Goal: Information Seeking & Learning: Learn about a topic

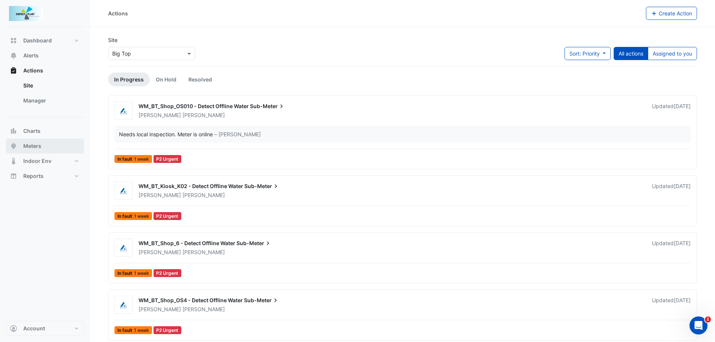
click at [37, 147] on span "Meters" at bounding box center [32, 146] width 18 height 8
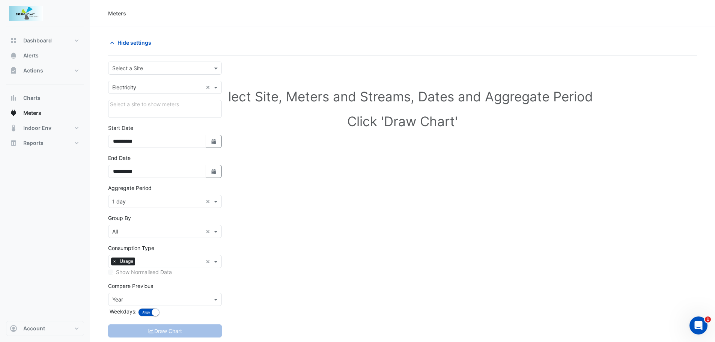
click at [131, 70] on input "text" at bounding box center [157, 69] width 90 height 8
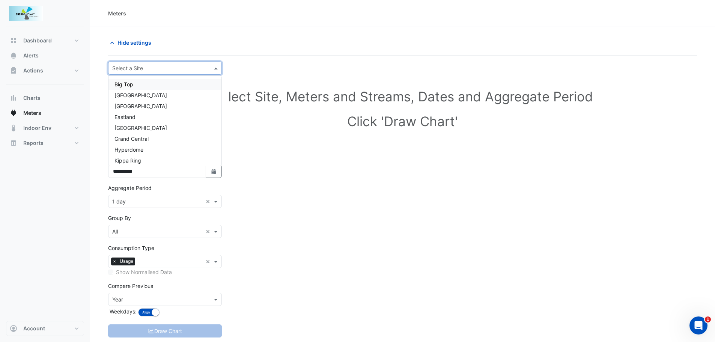
click at [131, 84] on span "Big Top" at bounding box center [123, 84] width 19 height 6
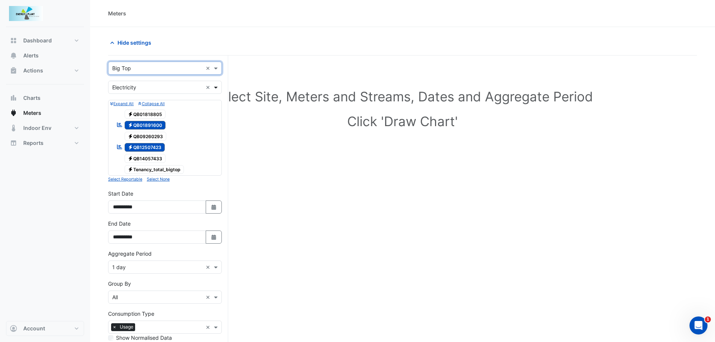
click at [219, 90] on span at bounding box center [216, 87] width 9 height 8
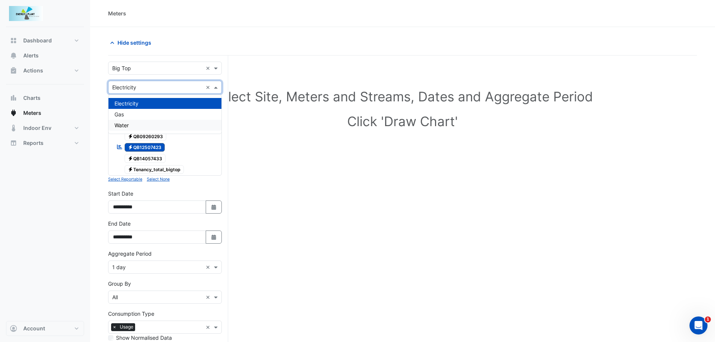
click at [128, 125] on span "Water" at bounding box center [121, 125] width 14 height 6
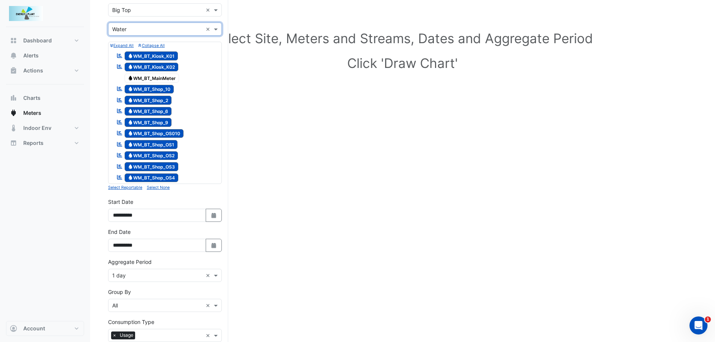
scroll to position [75, 0]
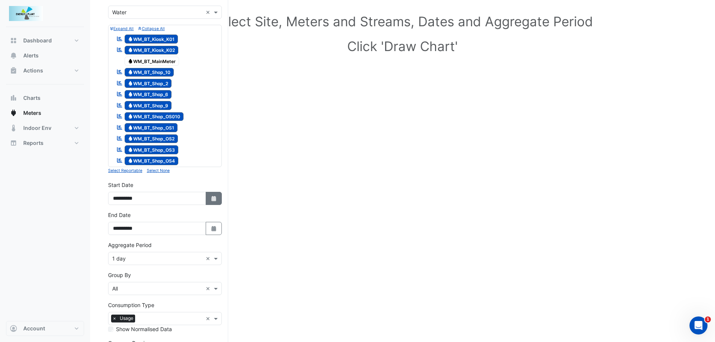
click at [212, 200] on icon "Select Date" at bounding box center [213, 198] width 7 height 5
select select "*"
select select "****"
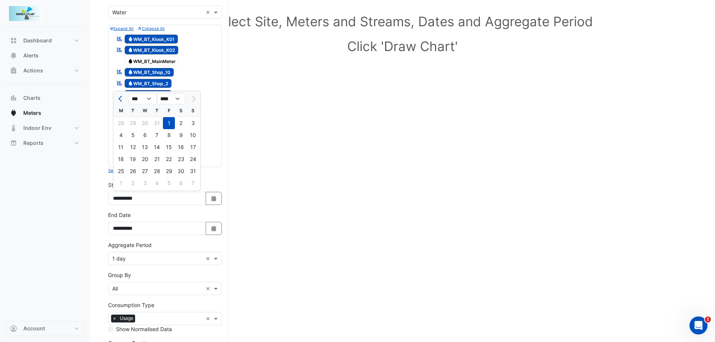
click at [116, 98] on div at bounding box center [120, 99] width 15 height 12
click at [116, 98] on button "Previous month" at bounding box center [120, 99] width 9 height 12
select select "*"
click at [136, 122] on div "1" at bounding box center [133, 123] width 12 height 12
type input "**********"
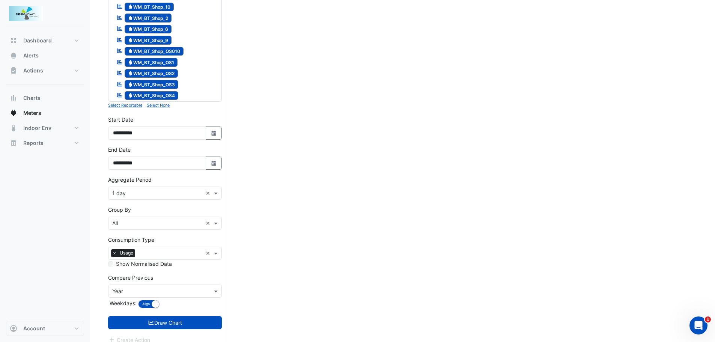
scroll to position [149, 0]
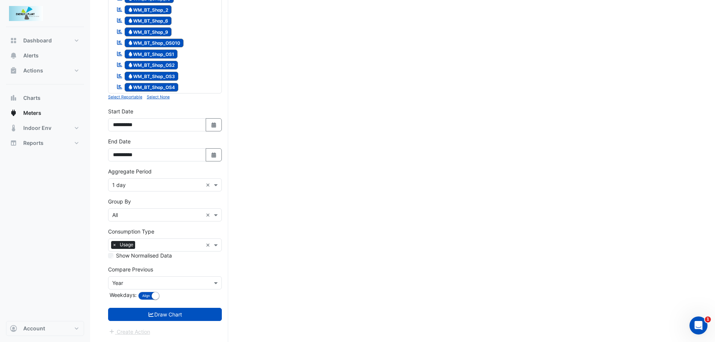
click at [158, 188] on input "text" at bounding box center [157, 185] width 90 height 8
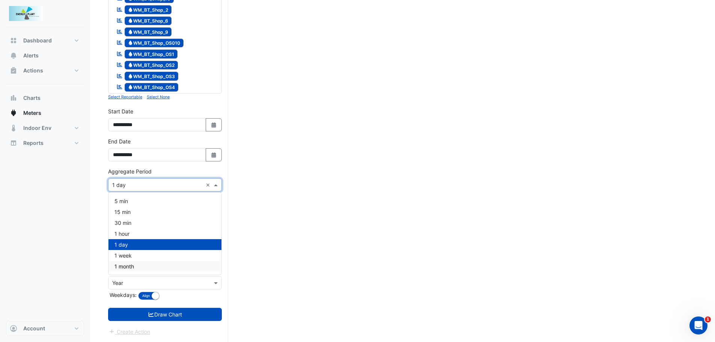
click at [134, 271] on div "1 month" at bounding box center [164, 266] width 113 height 11
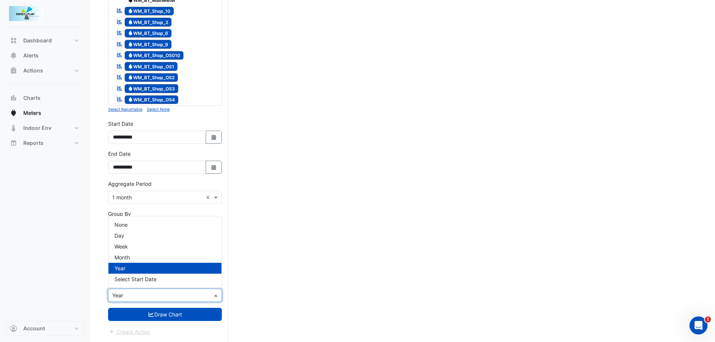
click at [159, 297] on input "text" at bounding box center [157, 295] width 90 height 8
click at [133, 226] on div "None" at bounding box center [164, 224] width 113 height 11
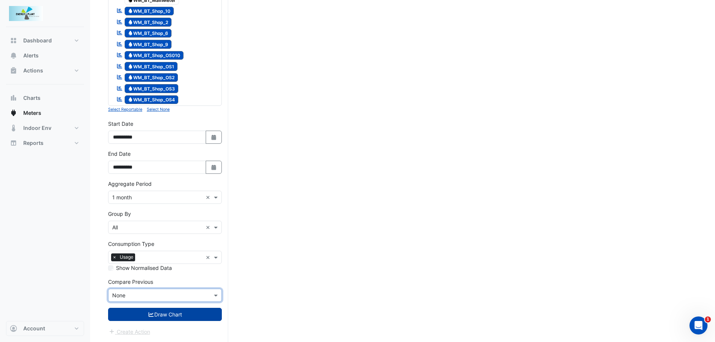
click at [171, 318] on button "Draw Chart" at bounding box center [165, 314] width 114 height 13
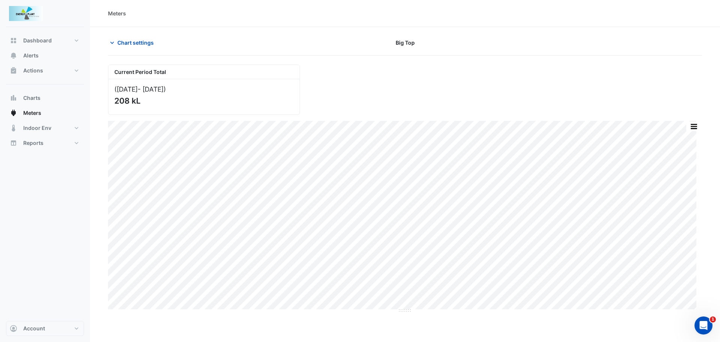
drag, startPoint x: 174, startPoint y: 306, endPoint x: 152, endPoint y: 49, distance: 257.6
click at [152, 50] on div "Chart settings Big Top" at bounding box center [405, 46] width 594 height 20
click at [150, 44] on span "Chart settings" at bounding box center [135, 43] width 36 height 8
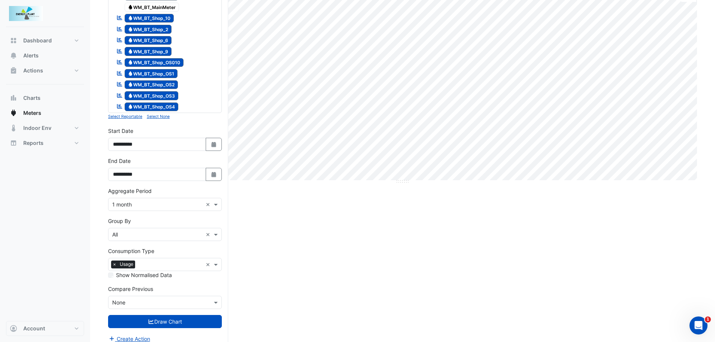
scroll to position [136, 0]
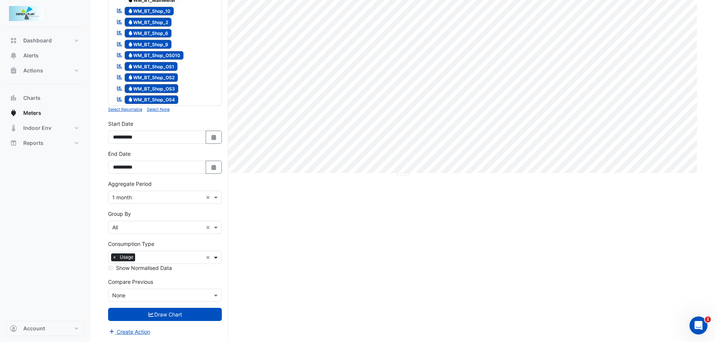
click at [215, 257] on span at bounding box center [216, 257] width 9 height 8
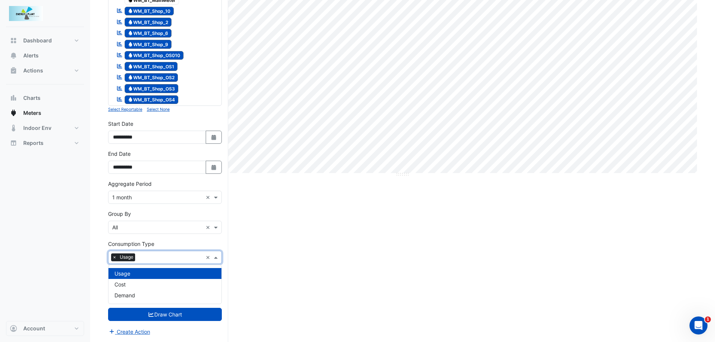
click at [215, 257] on span at bounding box center [216, 257] width 9 height 8
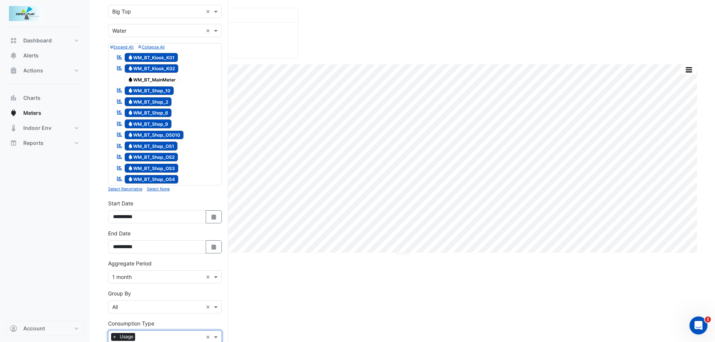
scroll to position [0, 0]
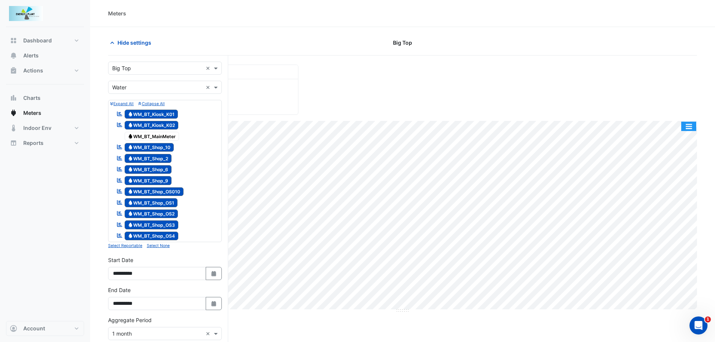
click at [686, 125] on button "button" at bounding box center [688, 126] width 15 height 9
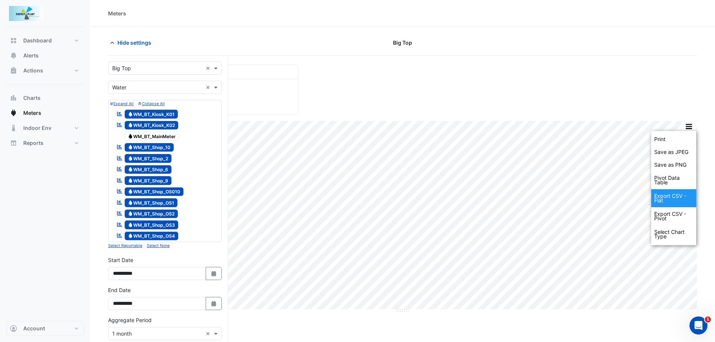
click at [664, 200] on div "Export CSV - Flat" at bounding box center [673, 198] width 45 height 18
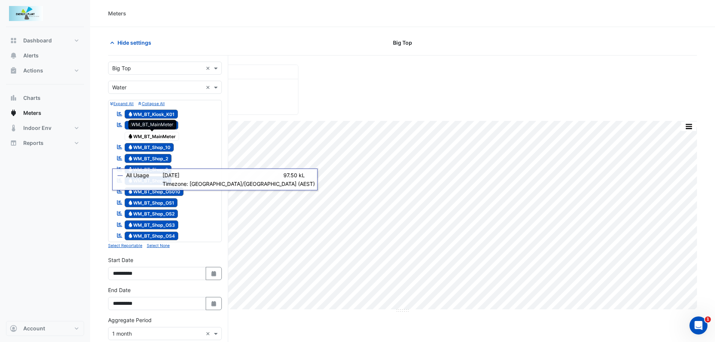
click at [137, 134] on span "Water WM_BT_MainMeter" at bounding box center [152, 136] width 55 height 9
click at [148, 113] on span "Water WM_BT_Kiosk_K01" at bounding box center [152, 114] width 54 height 9
click at [146, 122] on span "Water WM_BT_Kiosk_K02" at bounding box center [152, 125] width 54 height 9
click at [149, 113] on span "Water WM_BT_Kiosk_K01" at bounding box center [152, 114] width 54 height 9
click at [146, 122] on span "Water WM_BT_Kiosk_K02" at bounding box center [152, 125] width 54 height 9
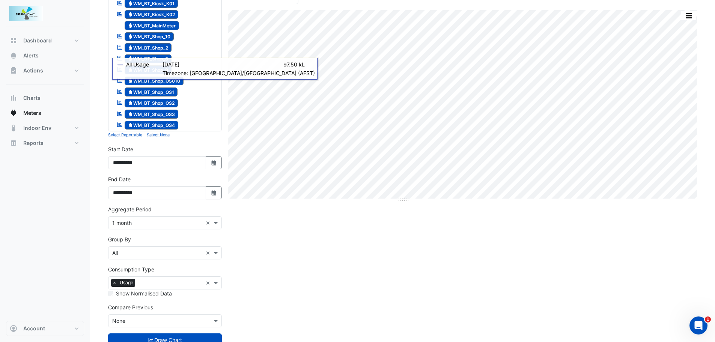
scroll to position [113, 0]
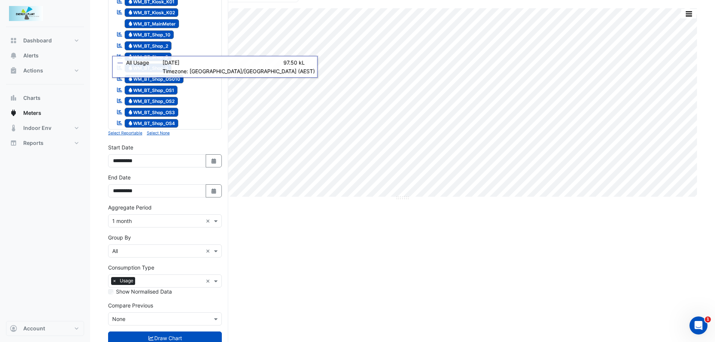
click at [142, 250] on input "text" at bounding box center [157, 251] width 90 height 8
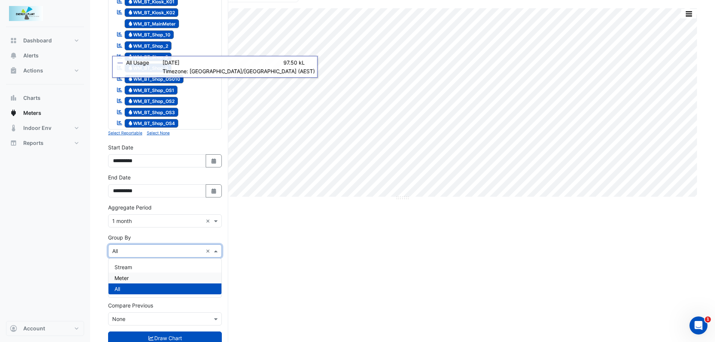
click at [119, 277] on span "Meter" at bounding box center [121, 278] width 14 height 6
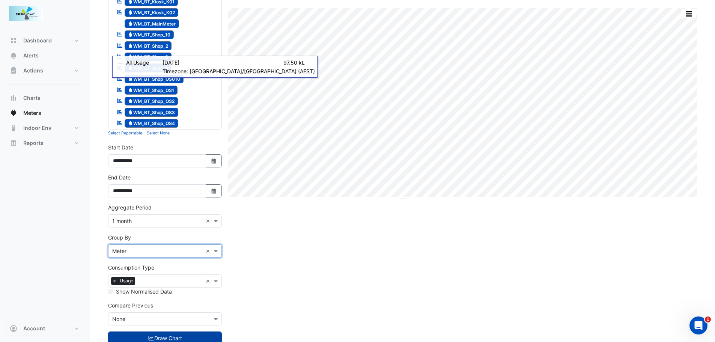
click at [157, 341] on button "Draw Chart" at bounding box center [165, 337] width 114 height 13
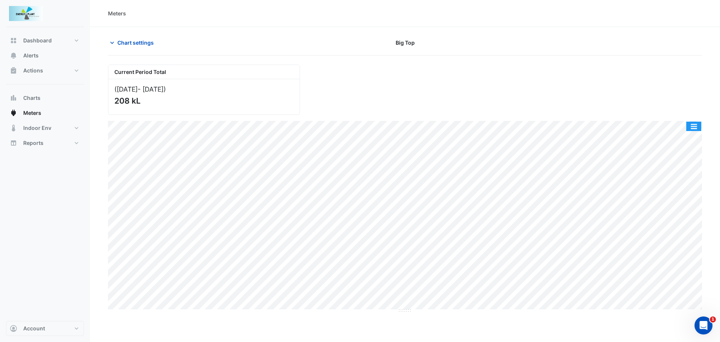
click at [692, 126] on button "button" at bounding box center [694, 126] width 15 height 9
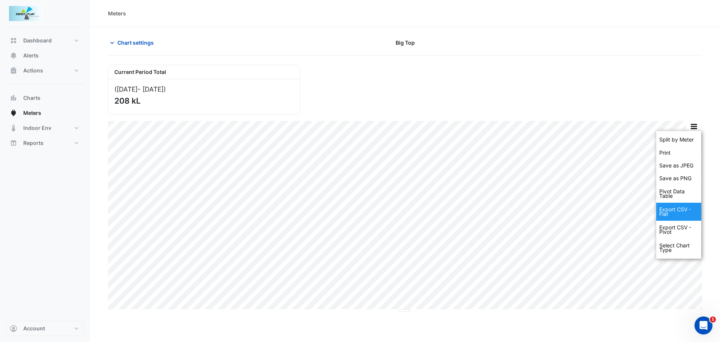
click at [668, 207] on div "Export CSV - Flat" at bounding box center [678, 212] width 45 height 18
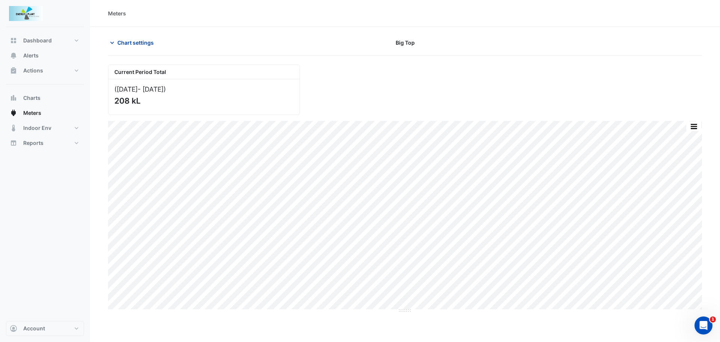
click at [135, 45] on span "Chart settings" at bounding box center [135, 43] width 36 height 8
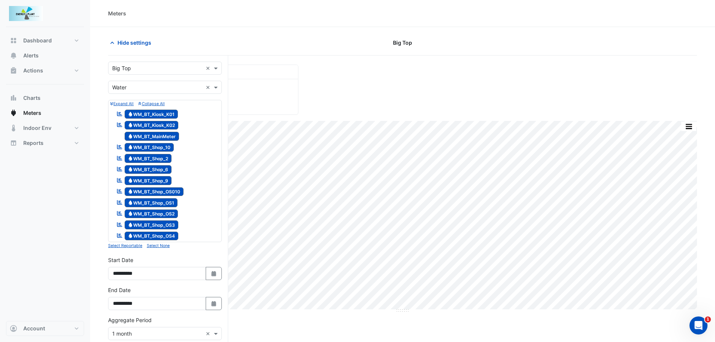
click at [132, 68] on input "text" at bounding box center [157, 69] width 90 height 8
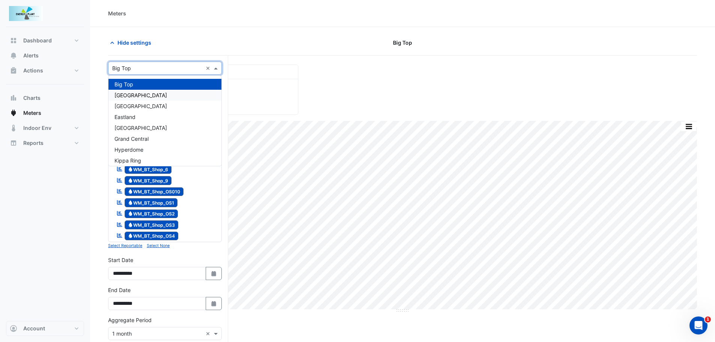
click at [131, 91] on div "[GEOGRAPHIC_DATA]" at bounding box center [164, 95] width 113 height 11
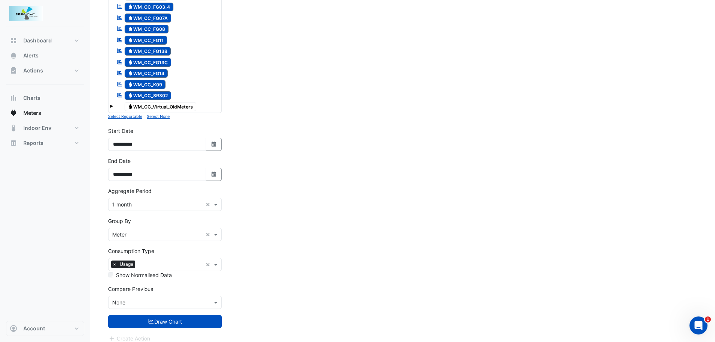
scroll to position [563, 0]
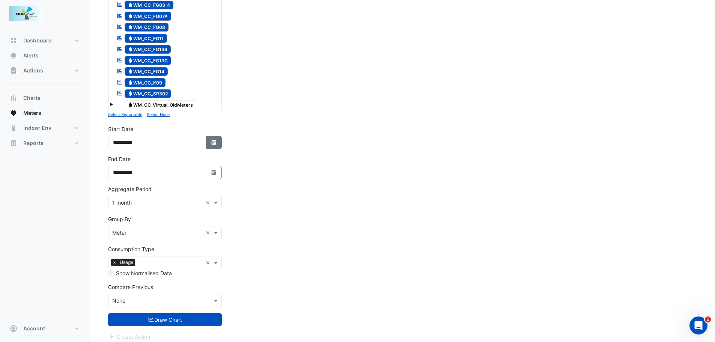
click at [210, 140] on icon "Select Date" at bounding box center [213, 142] width 7 height 5
select select "*"
select select "****"
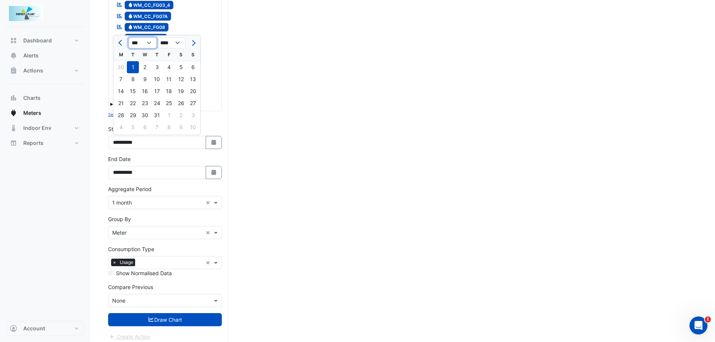
click at [151, 42] on select "*** *** *** *** *** *** *** ***" at bounding box center [142, 42] width 29 height 11
select select "*"
click at [128, 37] on select "*** *** *** *** *** *** *** ***" at bounding box center [142, 42] width 29 height 11
click at [170, 67] on div "1" at bounding box center [169, 67] width 12 height 12
type input "**********"
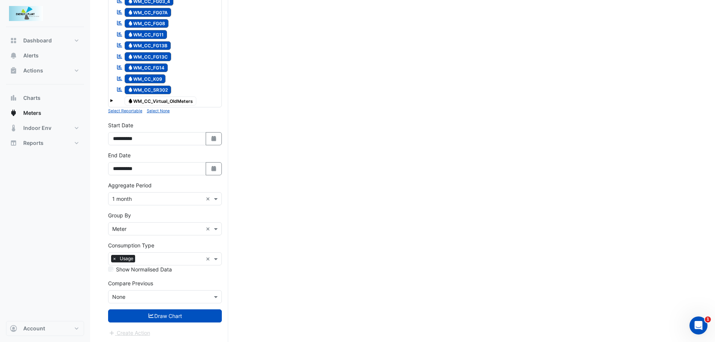
scroll to position [568, 0]
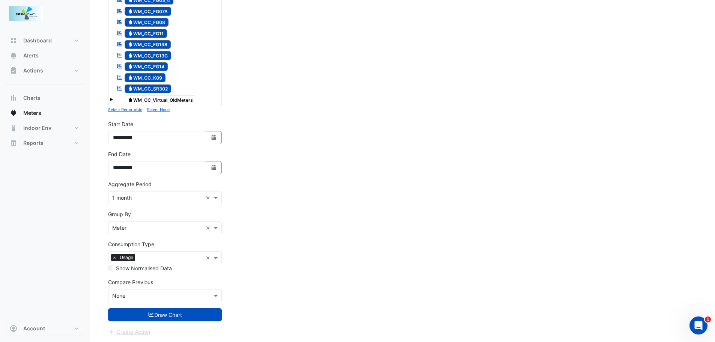
click at [159, 317] on button "Draw Chart" at bounding box center [165, 314] width 114 height 13
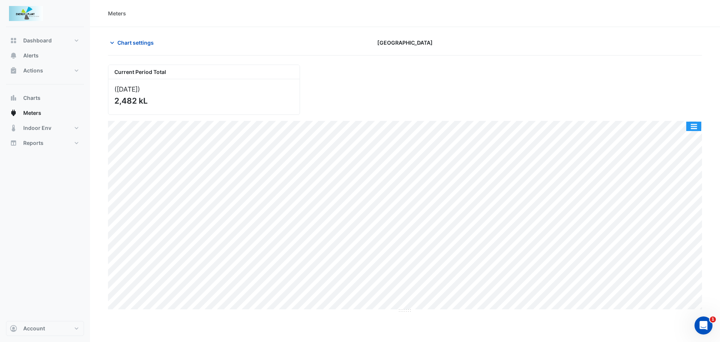
click at [695, 131] on button "button" at bounding box center [694, 126] width 15 height 9
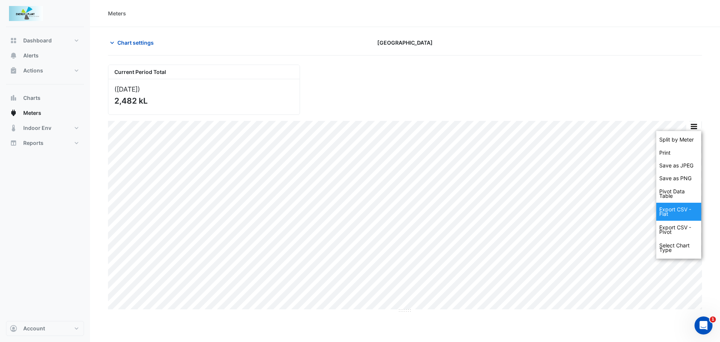
click at [674, 215] on div "Export CSV - Flat" at bounding box center [678, 212] width 45 height 18
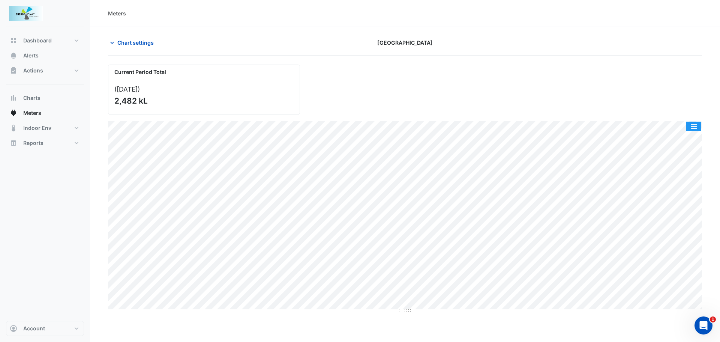
click at [700, 126] on button "button" at bounding box center [694, 126] width 15 height 9
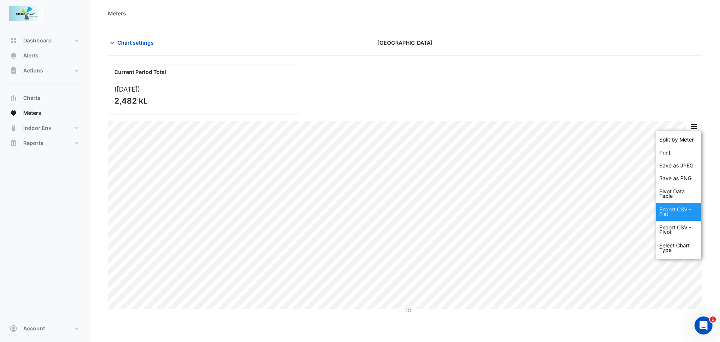
click at [668, 210] on div "Export CSV - Flat" at bounding box center [678, 212] width 45 height 18
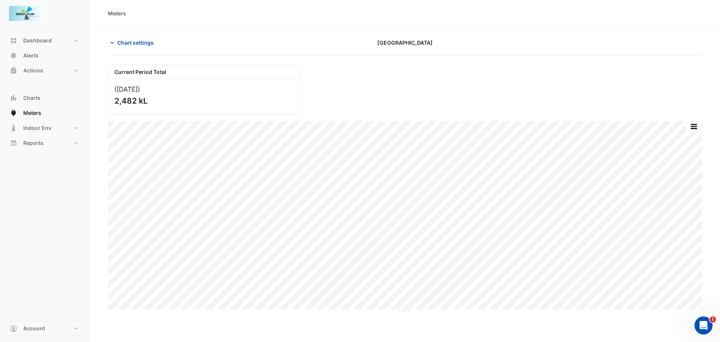
click at [115, 32] on section "Chart settings [GEOGRAPHIC_DATA] Current Period Total ([DATE] ) 2,482 kL Split …" at bounding box center [405, 170] width 630 height 286
click at [124, 42] on span "Chart settings" at bounding box center [135, 43] width 36 height 8
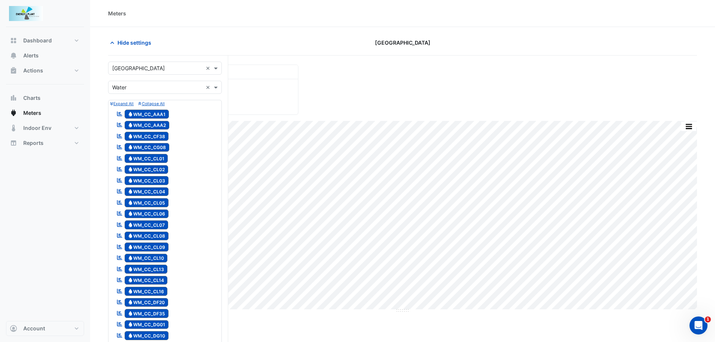
click at [129, 72] on div "× [GEOGRAPHIC_DATA]" at bounding box center [138, 68] width 53 height 8
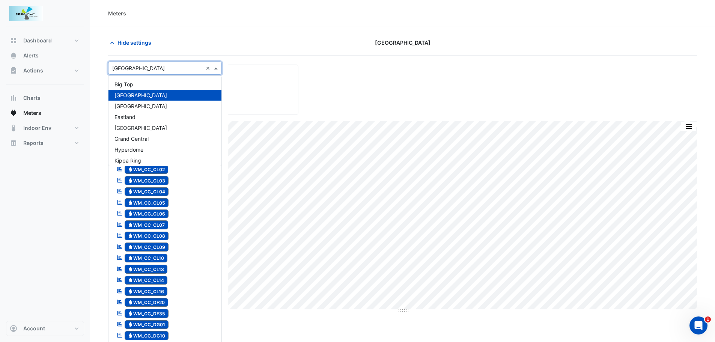
click at [130, 107] on span "[GEOGRAPHIC_DATA]" at bounding box center [140, 106] width 53 height 6
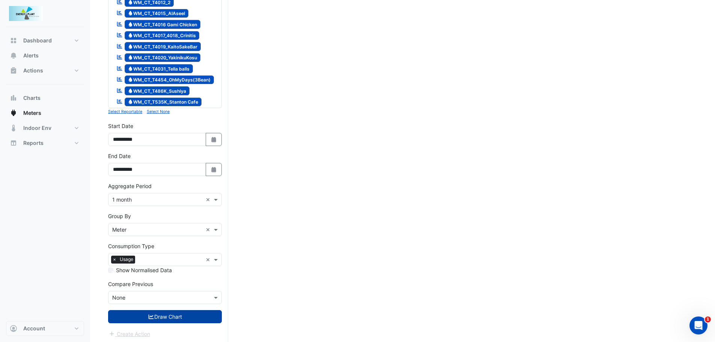
click at [161, 316] on button "Draw Chart" at bounding box center [165, 316] width 114 height 13
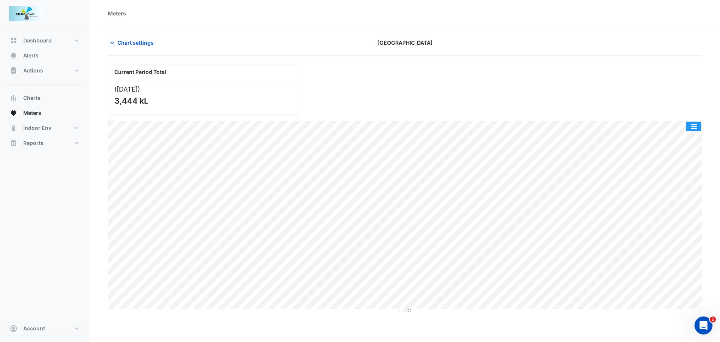
click at [696, 127] on button "button" at bounding box center [694, 126] width 15 height 9
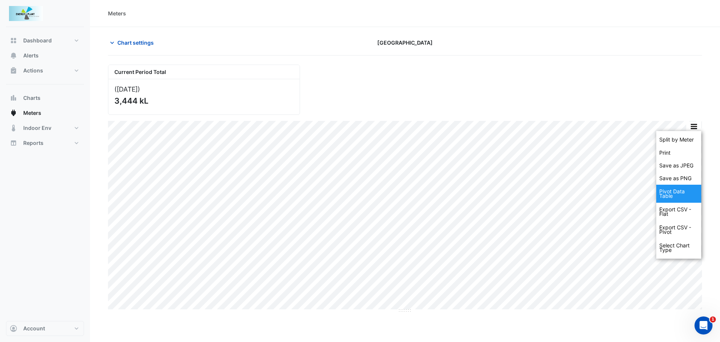
click at [679, 195] on div "Pivot Data Table" at bounding box center [678, 194] width 45 height 18
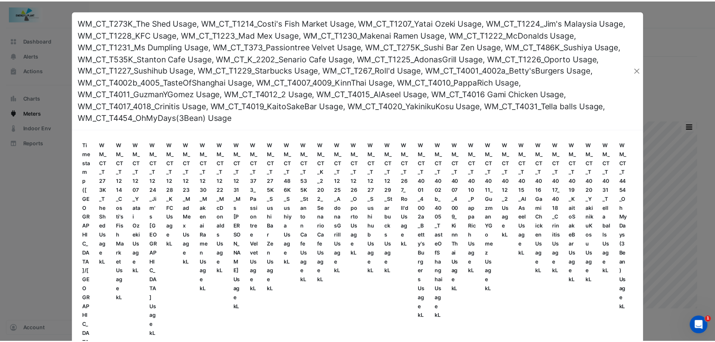
scroll to position [75, 0]
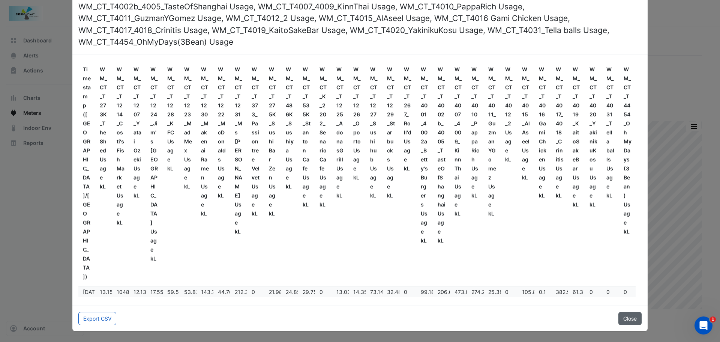
click at [628, 317] on button "Close" at bounding box center [630, 318] width 23 height 13
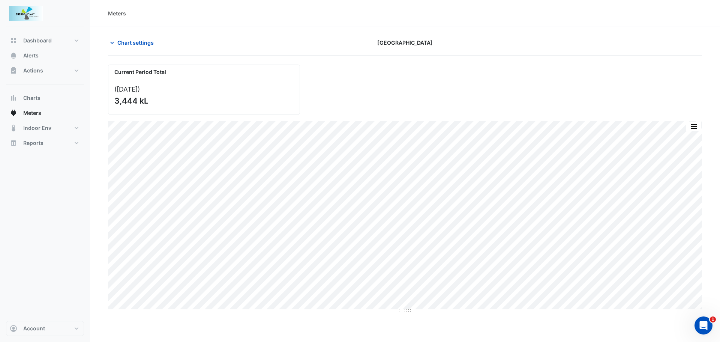
click at [694, 125] on button "button" at bounding box center [694, 126] width 15 height 9
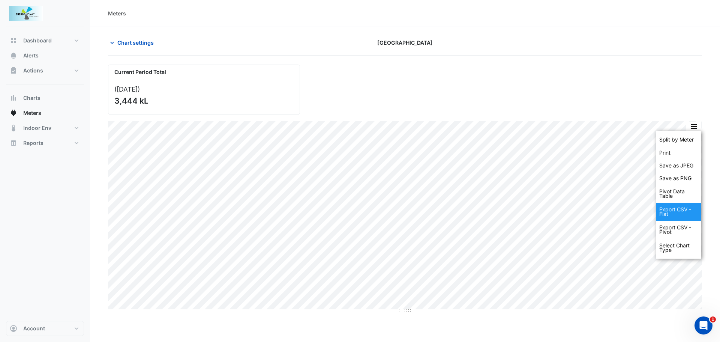
click at [683, 209] on div "Export CSV - Flat" at bounding box center [678, 212] width 45 height 18
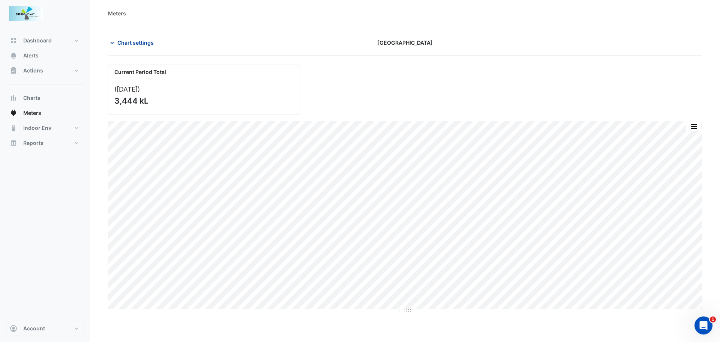
click at [132, 44] on span "Chart settings" at bounding box center [135, 43] width 36 height 8
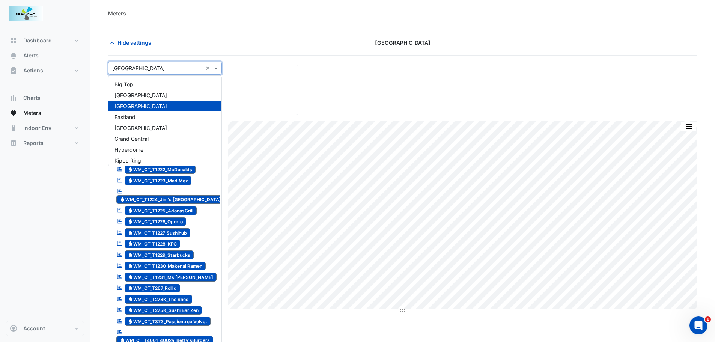
click at [140, 71] on input "text" at bounding box center [157, 69] width 90 height 8
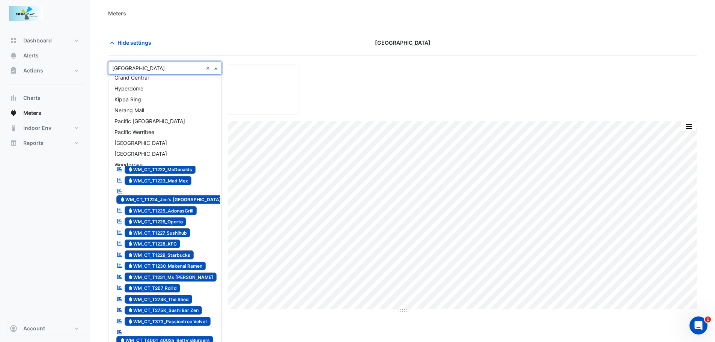
scroll to position [68, 0]
click at [148, 125] on span "Pacific Werribee" at bounding box center [134, 125] width 40 height 6
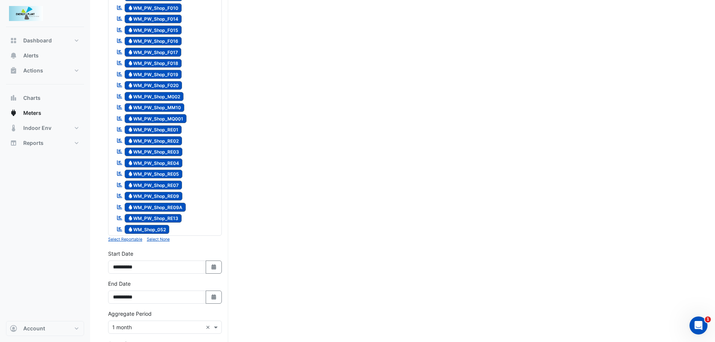
scroll to position [750, 0]
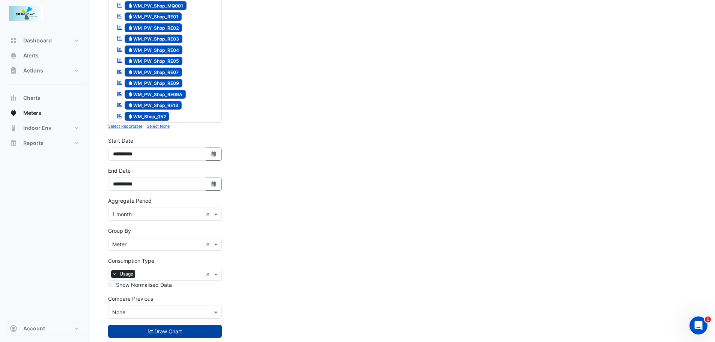
click at [144, 329] on button "Draw Chart" at bounding box center [165, 330] width 114 height 13
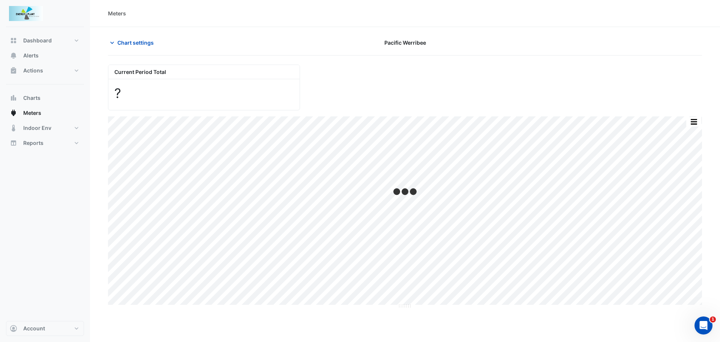
click at [697, 123] on button "button" at bounding box center [694, 121] width 15 height 9
click at [696, 127] on button "button" at bounding box center [694, 126] width 15 height 9
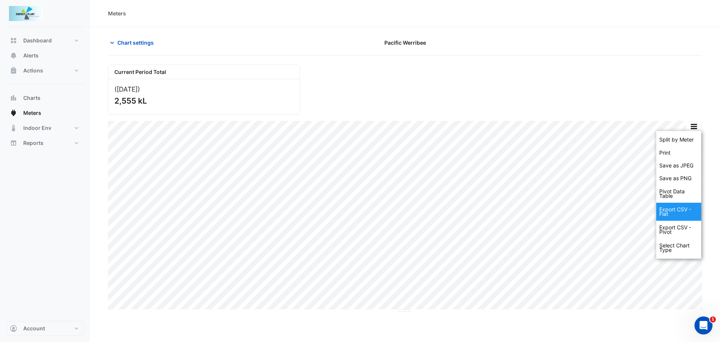
click at [674, 209] on div "Export CSV - Flat" at bounding box center [678, 212] width 45 height 18
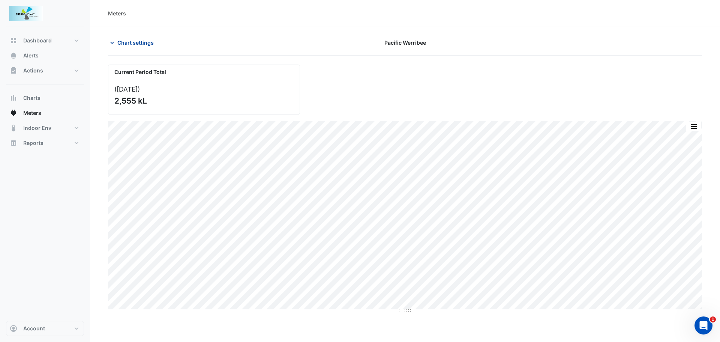
click at [136, 46] on span "Chart settings" at bounding box center [135, 43] width 36 height 8
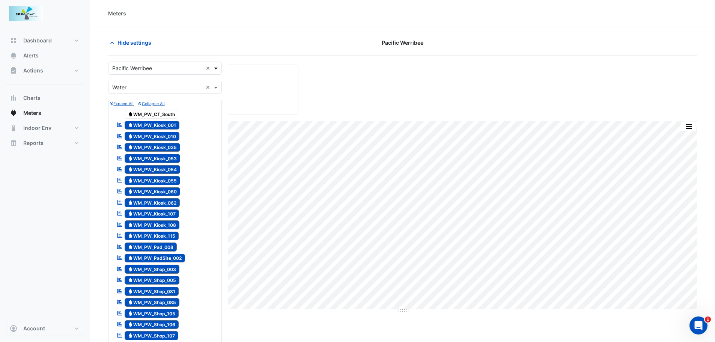
click at [218, 65] on span at bounding box center [216, 68] width 9 height 8
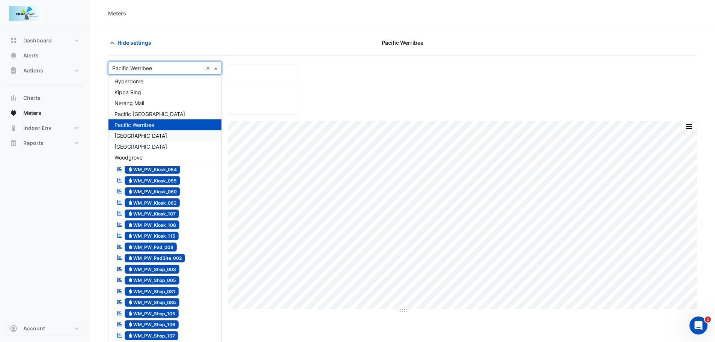
scroll to position [31, 0]
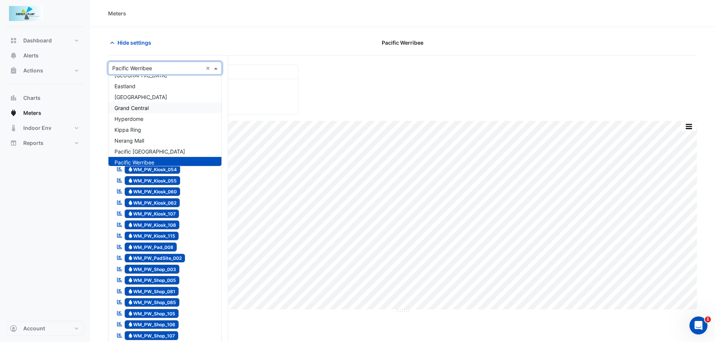
click at [131, 108] on span "Grand Central" at bounding box center [131, 108] width 34 height 6
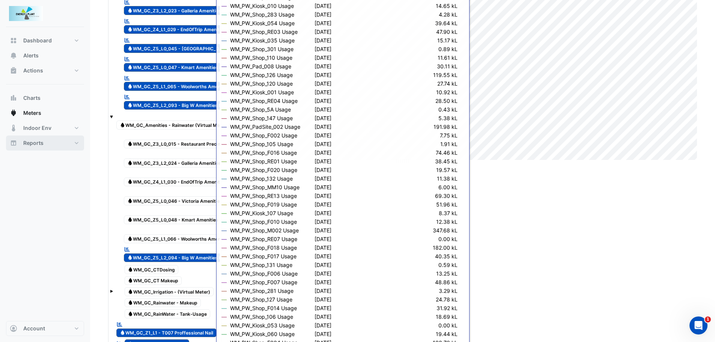
scroll to position [150, 0]
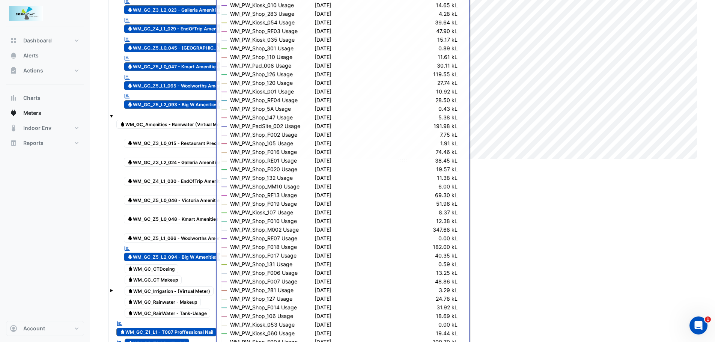
click at [133, 125] on span "Water WM_GC_Amenities - Rainwater (Virtual Meter)" at bounding box center [173, 124] width 115 height 9
click at [136, 125] on span "Water WM_GC_Amenities - Rainwater (Virtual Meter)" at bounding box center [173, 124] width 115 height 9
click at [137, 146] on span "Water WM_GC_Z3_L0_015 - Restaurant Precinct Amenities RainWater" at bounding box center [199, 143] width 151 height 9
drag, startPoint x: 138, startPoint y: 162, endPoint x: 141, endPoint y: 176, distance: 14.2
click at [138, 162] on span "Water WM_GC_Z3_L2_024 - Galleria Amenities RainWater" at bounding box center [186, 162] width 124 height 9
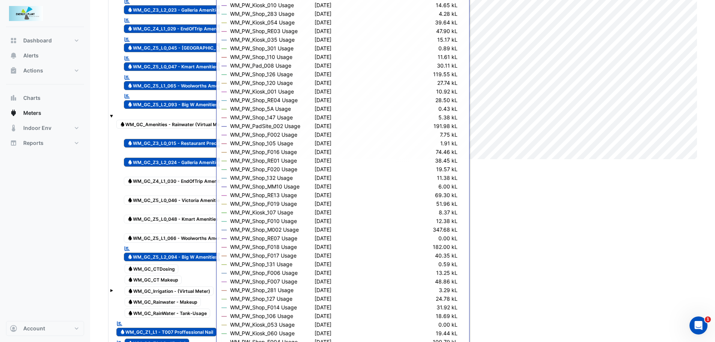
click at [141, 180] on span "Water WM_GC_Z4_L1_030 - EndOfTrip Amenities RainWater" at bounding box center [188, 181] width 129 height 9
click at [149, 204] on div "Water WM_GC_Z5_L0_046 - Victoria Amenities RainWater" at bounding box center [186, 196] width 129 height 18
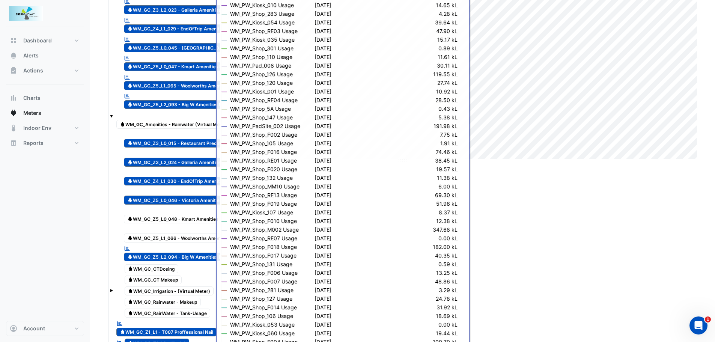
click at [154, 221] on span "Water WM_GC_Z5_L0_048 - Kmart Amenities RainWater" at bounding box center [184, 219] width 121 height 9
click at [160, 237] on span "Water WM_GC_Z5_L1_066 - Woolworths AmenitiesRainWater" at bounding box center [190, 237] width 132 height 9
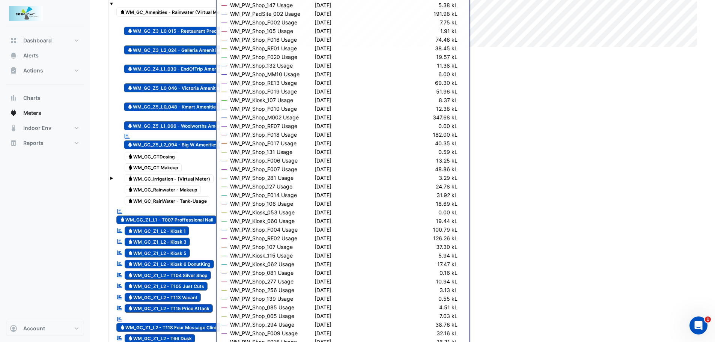
scroll to position [263, 0]
click at [172, 159] on span "Water WM_GC_CTDosing" at bounding box center [152, 156] width 54 height 9
click at [170, 168] on span "Water WM_GC_CT Makeup" at bounding box center [153, 167] width 57 height 9
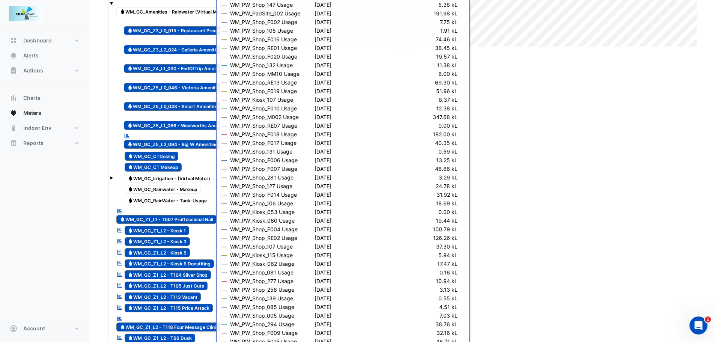
click at [170, 178] on span "Water WM_GC_Irrigation - (Virtual Meter)" at bounding box center [169, 178] width 89 height 9
click at [168, 190] on span "Water WM_GC_Rainwater - Makeup" at bounding box center [163, 189] width 77 height 9
click at [166, 203] on span "Water WM_GC_RainWater - Tank-Usage" at bounding box center [168, 200] width 86 height 9
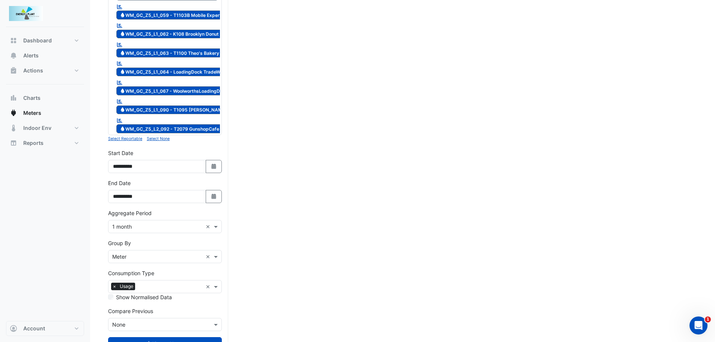
scroll to position [1299, 0]
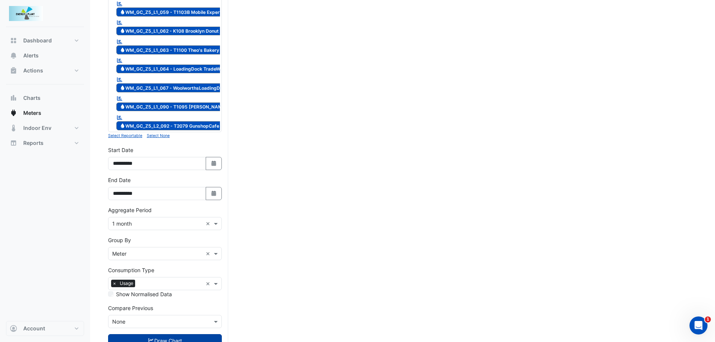
click at [163, 334] on button "Draw Chart" at bounding box center [165, 340] width 114 height 13
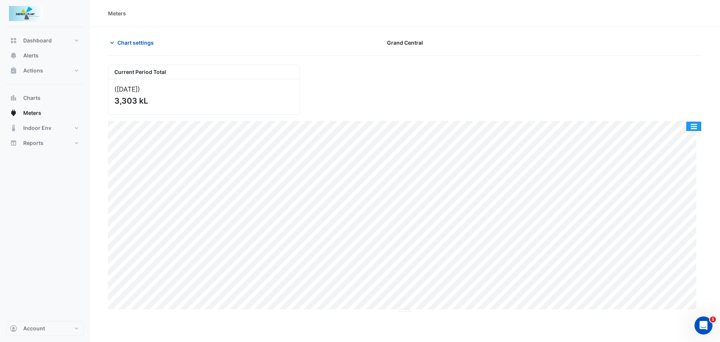
click at [694, 125] on button "button" at bounding box center [694, 126] width 15 height 9
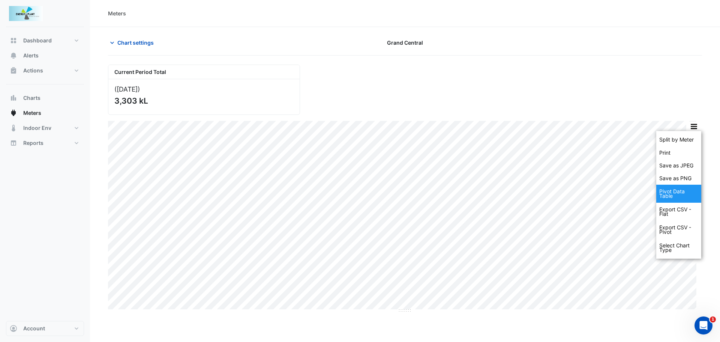
click at [673, 190] on div "Pivot Data Table" at bounding box center [678, 194] width 45 height 18
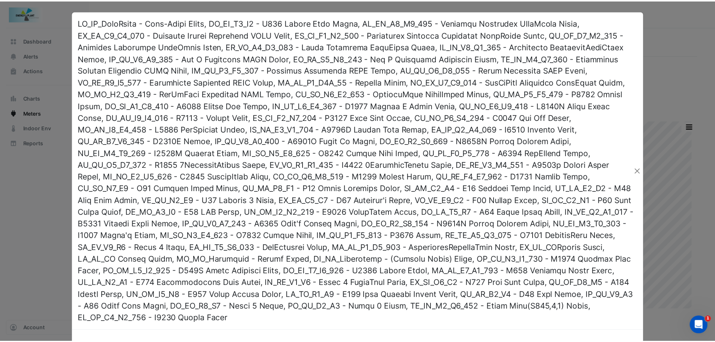
scroll to position [288, 0]
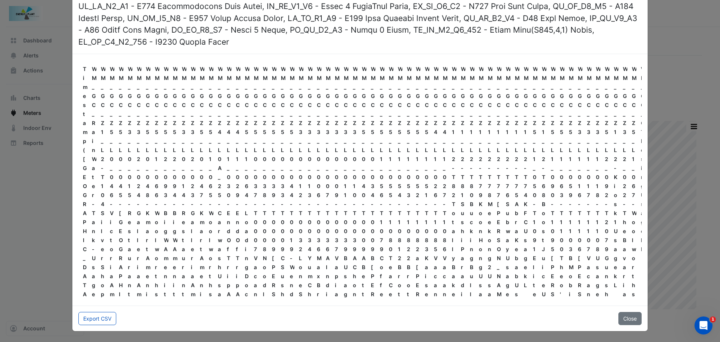
drag, startPoint x: 629, startPoint y: 314, endPoint x: 635, endPoint y: 299, distance: 16.2
click at [630, 314] on button "Close" at bounding box center [630, 318] width 23 height 13
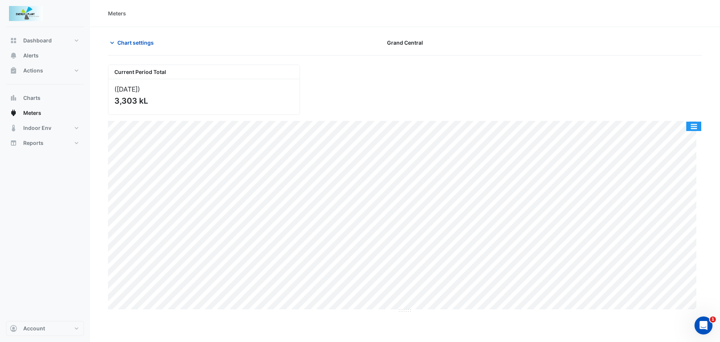
click at [696, 124] on button "button" at bounding box center [694, 126] width 15 height 9
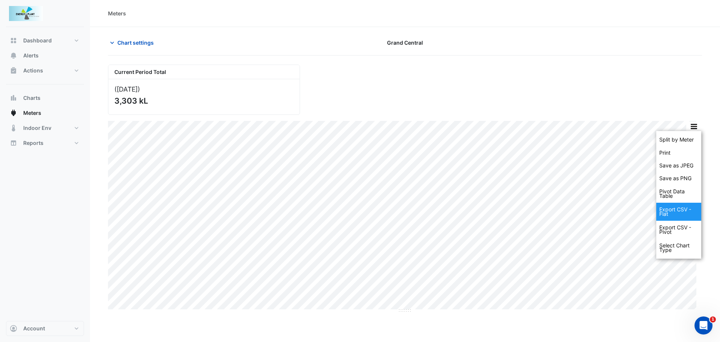
click at [676, 209] on div "Export CSV - Flat" at bounding box center [678, 212] width 45 height 18
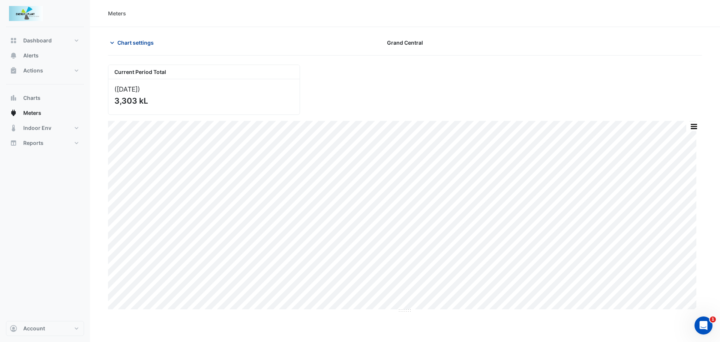
click at [123, 39] on span "Chart settings" at bounding box center [135, 43] width 36 height 8
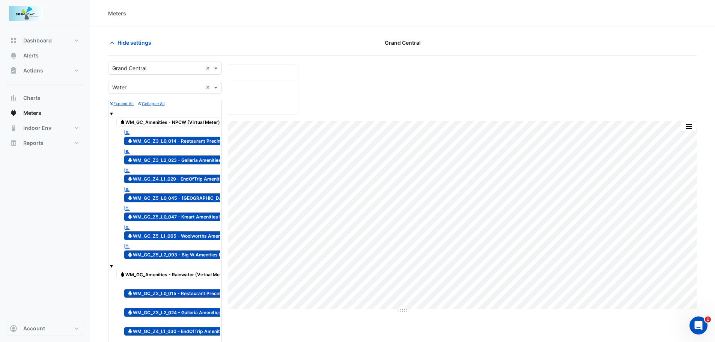
click at [151, 65] on input "text" at bounding box center [157, 69] width 90 height 8
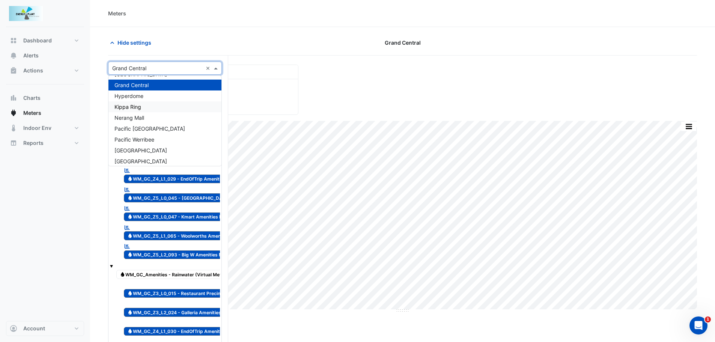
scroll to position [68, 0]
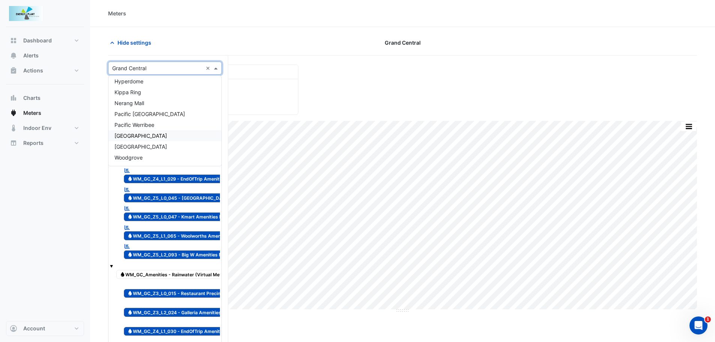
click at [158, 137] on span "[GEOGRAPHIC_DATA]" at bounding box center [140, 135] width 53 height 6
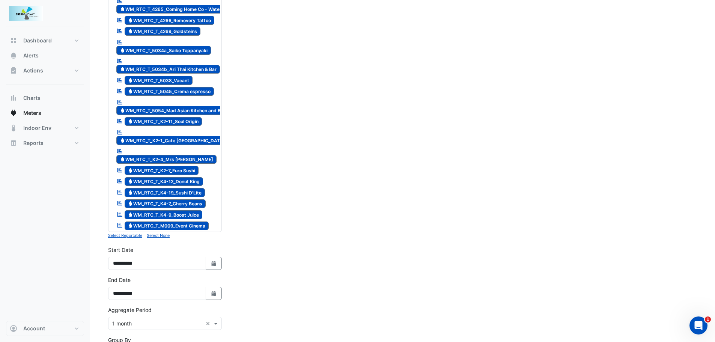
scroll to position [933, 0]
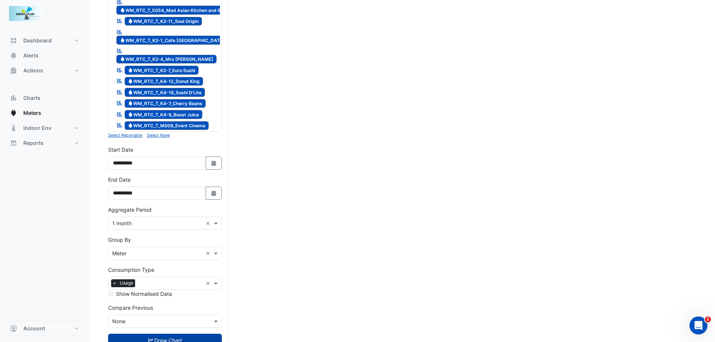
click at [170, 333] on button "Draw Chart" at bounding box center [165, 339] width 114 height 13
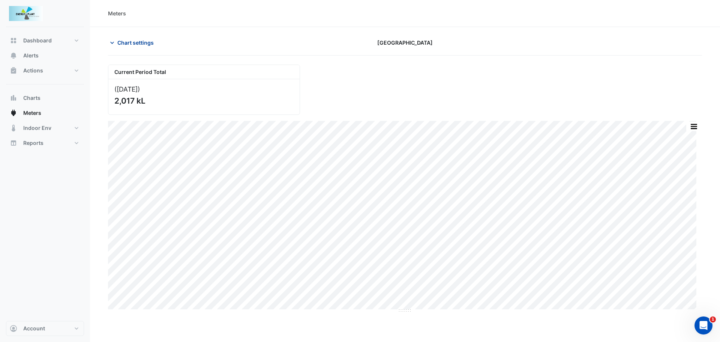
click at [132, 45] on span "Chart settings" at bounding box center [135, 43] width 36 height 8
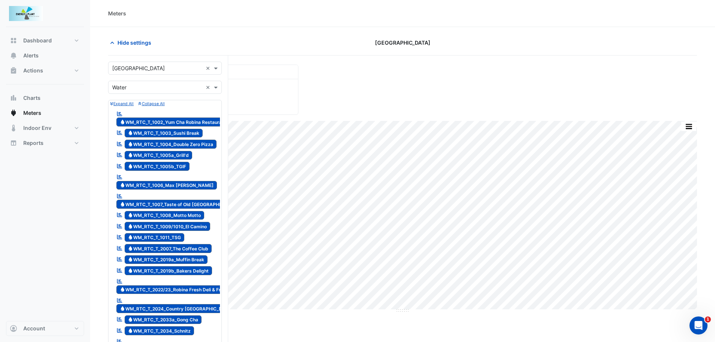
click at [139, 73] on div "Select a Site × [GEOGRAPHIC_DATA] ×" at bounding box center [165, 68] width 114 height 13
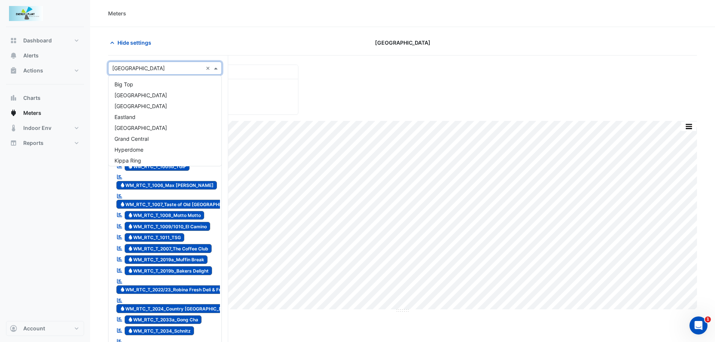
scroll to position [68, 0]
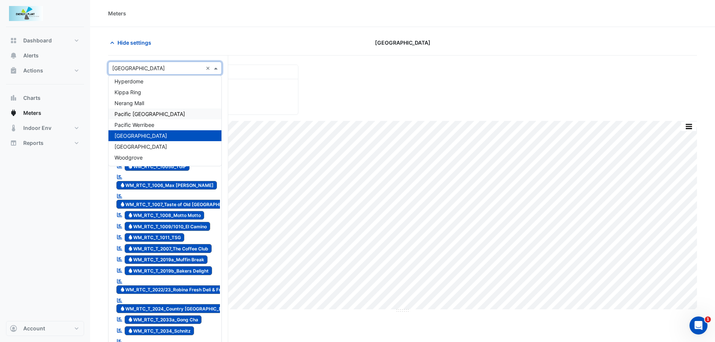
click at [140, 116] on span "Pacific [GEOGRAPHIC_DATA]" at bounding box center [149, 114] width 71 height 6
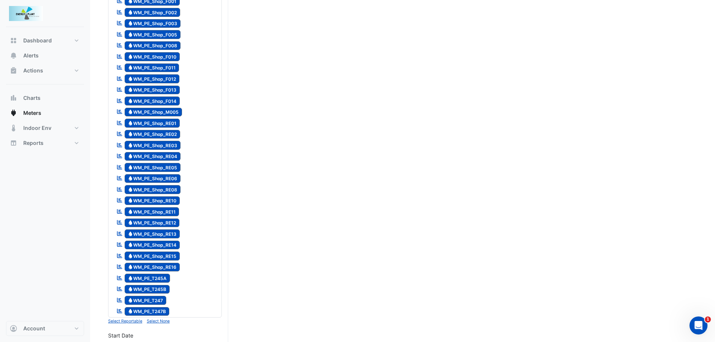
scroll to position [975, 0]
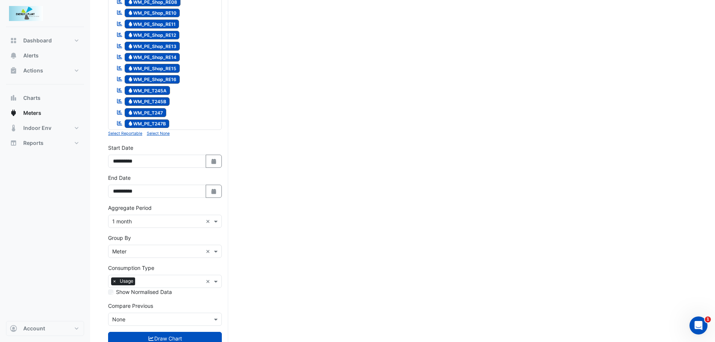
click at [217, 154] on div "**********" at bounding box center [165, 156] width 114 height 24
click at [215, 157] on button "Select Date" at bounding box center [214, 161] width 17 height 13
select select "*"
select select "****"
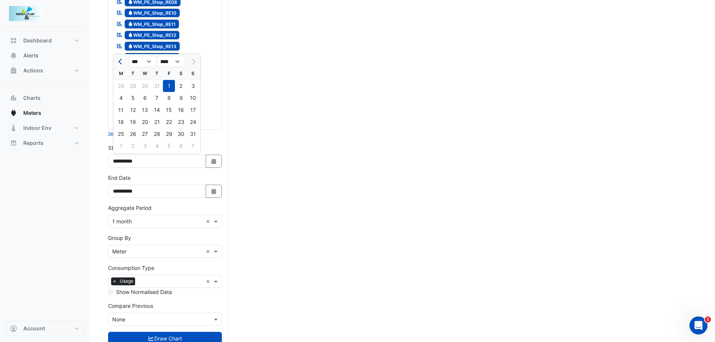
click at [120, 58] on button "Previous month" at bounding box center [120, 62] width 9 height 12
select select "*"
click at [132, 87] on div "1" at bounding box center [133, 86] width 12 height 12
type input "**********"
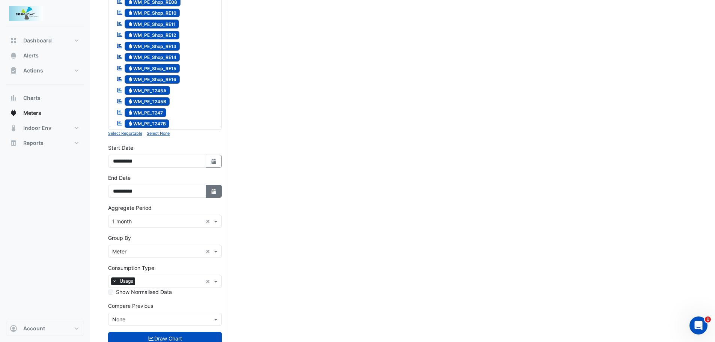
click at [211, 191] on icon "Select Date" at bounding box center [213, 191] width 7 height 5
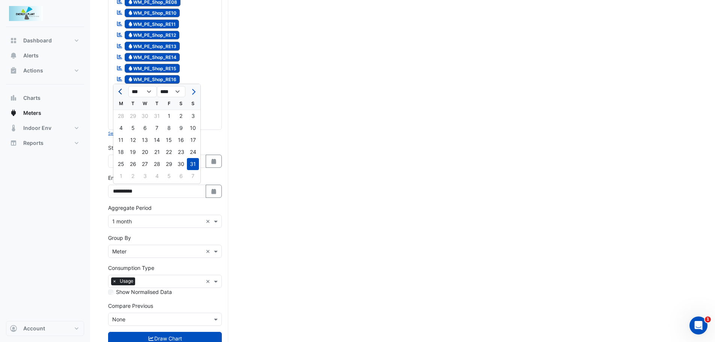
click at [122, 90] on span "Previous month" at bounding box center [121, 92] width 6 height 6
select select "*"
click at [152, 165] on div "31" at bounding box center [157, 164] width 12 height 12
type input "**********"
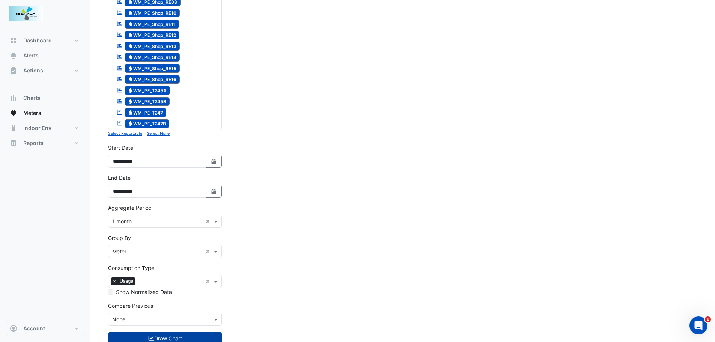
click at [158, 339] on button "Draw Chart" at bounding box center [165, 338] width 114 height 13
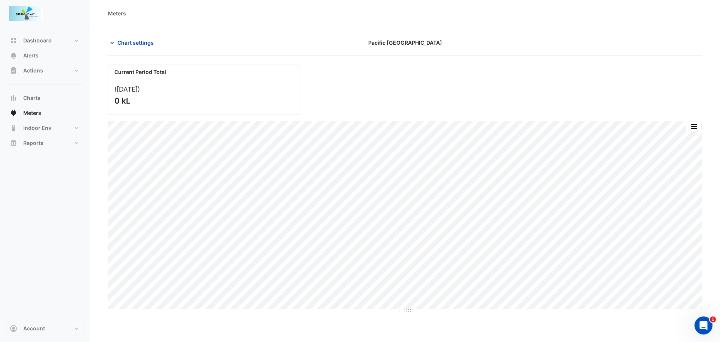
click at [142, 45] on span "Chart settings" at bounding box center [135, 43] width 36 height 8
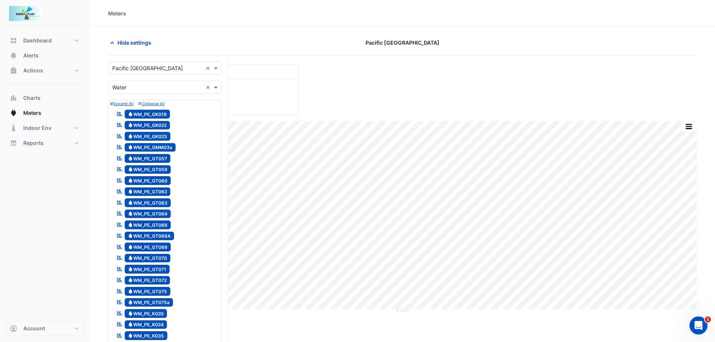
click at [142, 45] on span "Hide settings" at bounding box center [134, 43] width 34 height 8
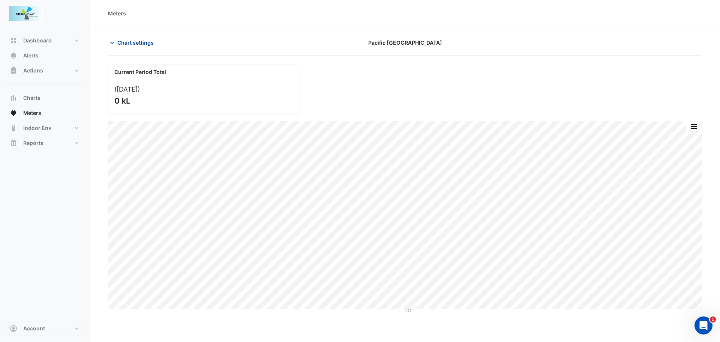
click at [136, 45] on span "Chart settings" at bounding box center [135, 43] width 36 height 8
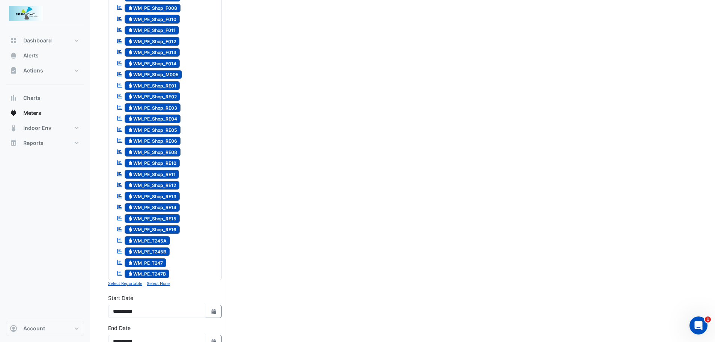
scroll to position [938, 0]
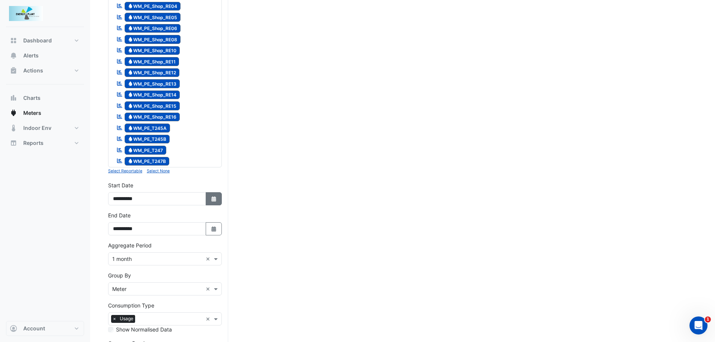
click at [209, 194] on button "Select Date" at bounding box center [214, 198] width 17 height 13
select select "*"
select select "****"
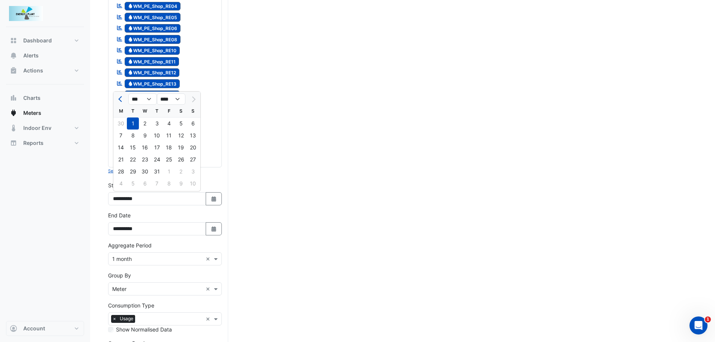
click at [202, 93] on div "Reportable Water WM_PE_Shop_RE14" at bounding box center [165, 95] width 110 height 11
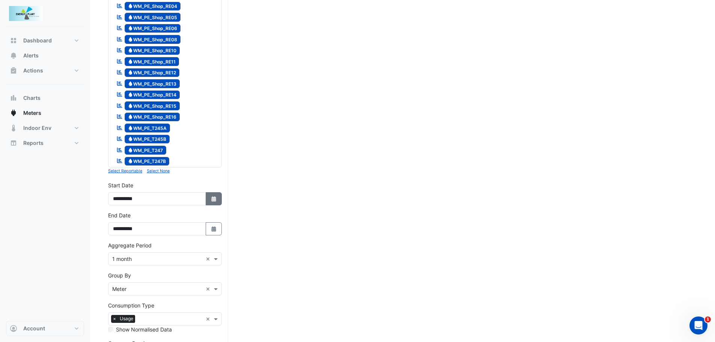
click at [214, 197] on icon "Select Date" at bounding box center [213, 198] width 7 height 5
select select "*"
select select "****"
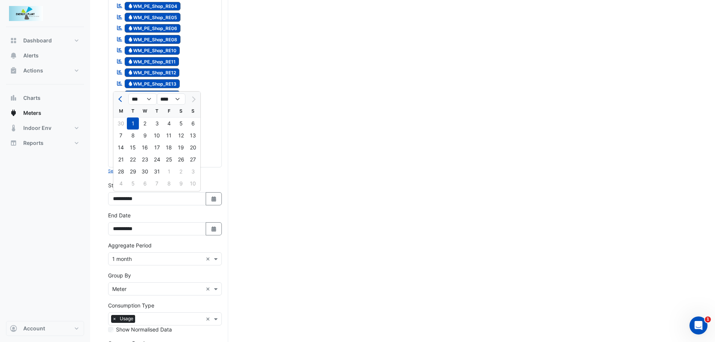
click at [194, 99] on div at bounding box center [192, 99] width 15 height 12
click at [197, 99] on div at bounding box center [192, 99] width 15 height 12
click at [149, 99] on select "*** *** *** *** *** *** ***" at bounding box center [142, 98] width 29 height 11
click at [128, 93] on select "*** *** *** *** *** *** ***" at bounding box center [142, 98] width 29 height 11
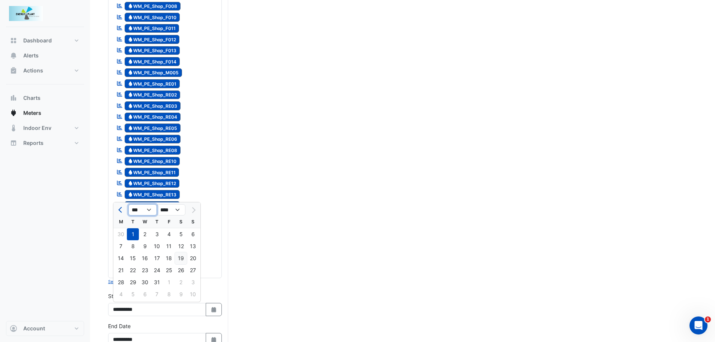
scroll to position [812, 0]
